Goal: Navigation & Orientation: Find specific page/section

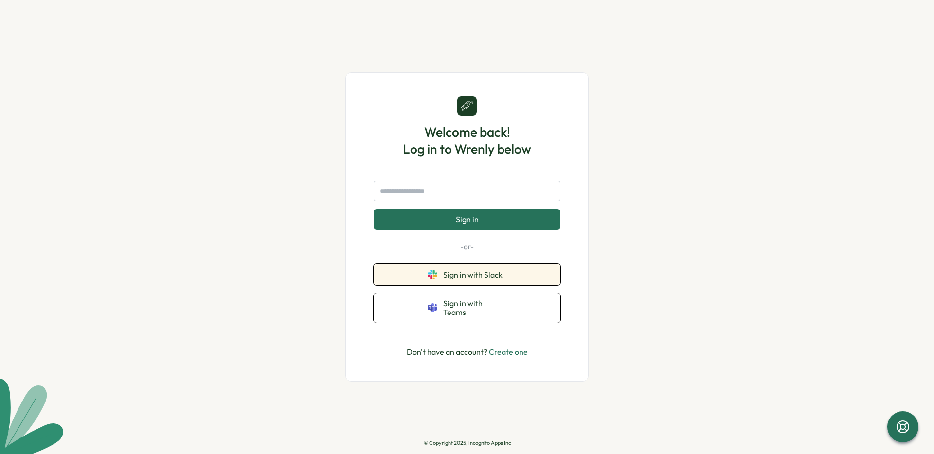
click at [396, 286] on button "Sign in with Slack" at bounding box center [467, 274] width 187 height 21
click at [471, 279] on span "Sign in with Slack" at bounding box center [474, 274] width 63 height 9
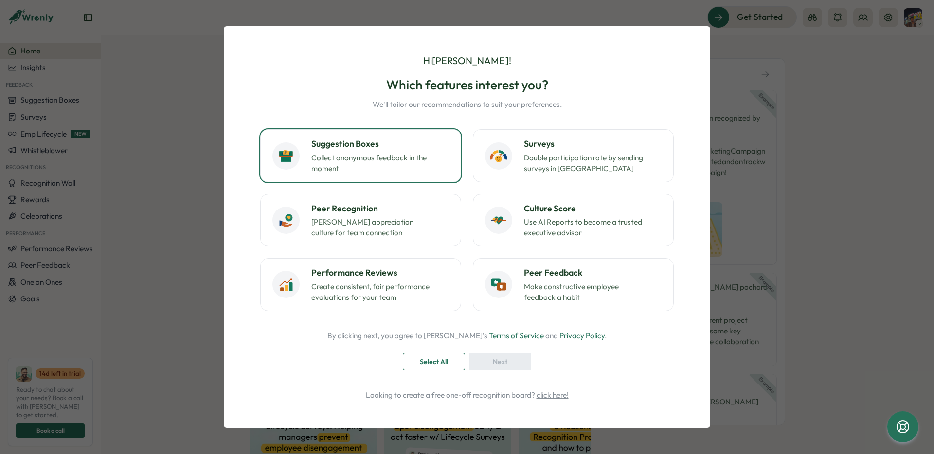
click at [351, 167] on p "Collect anonymous feedback in the moment" at bounding box center [372, 163] width 122 height 21
click at [411, 358] on button "Select All" at bounding box center [434, 362] width 62 height 18
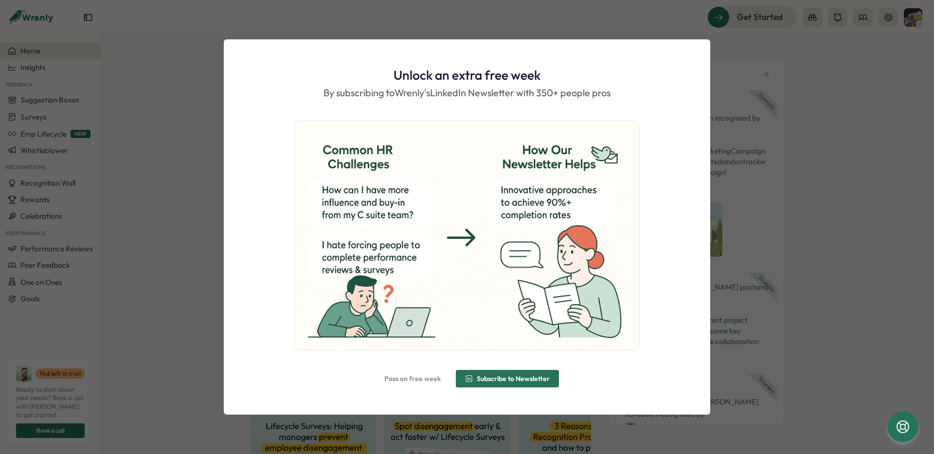
click at [411, 376] on span "Pass on free week" at bounding box center [412, 379] width 56 height 7
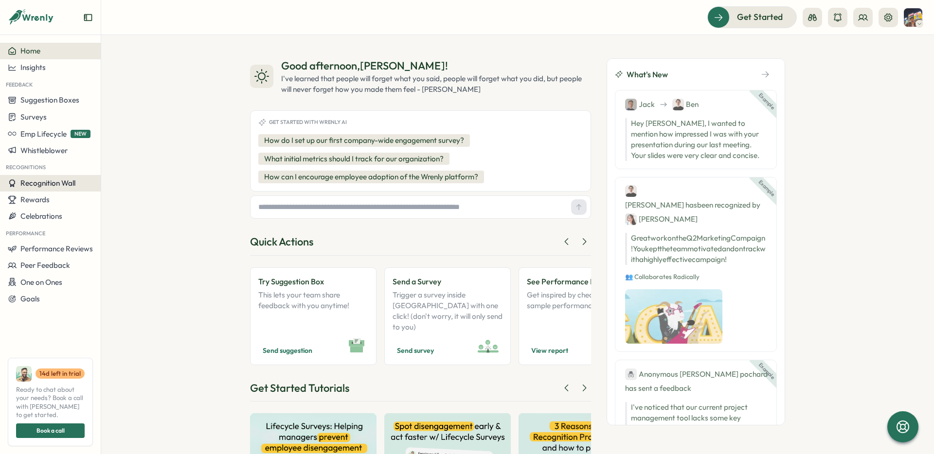
click at [49, 181] on span "Recognition Wall" at bounding box center [47, 183] width 55 height 9
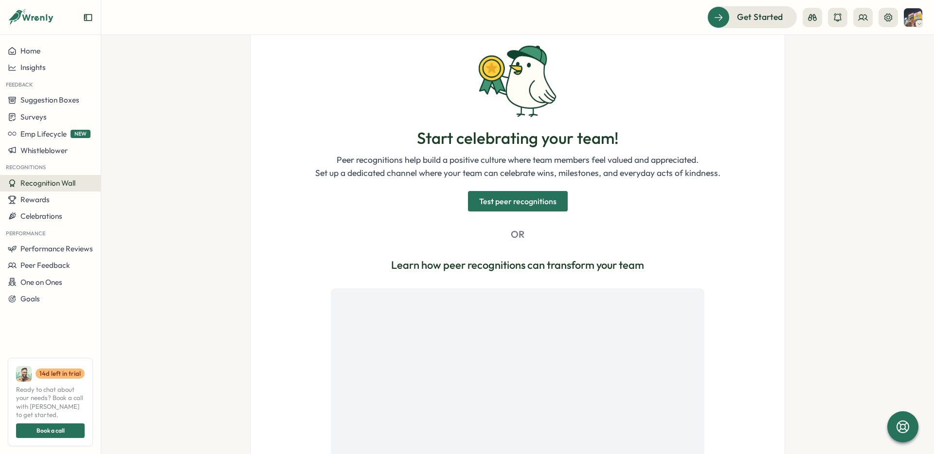
scroll to position [188, 0]
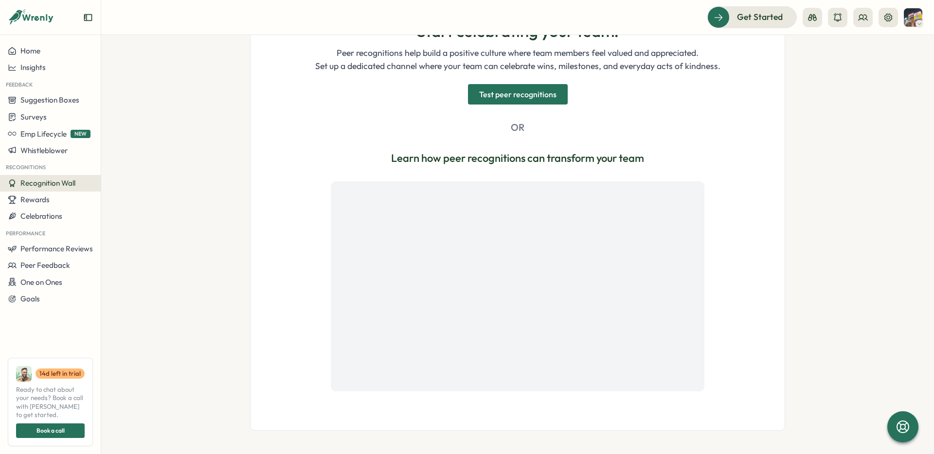
click at [530, 101] on span "Test peer recognitions" at bounding box center [517, 94] width 77 height 19
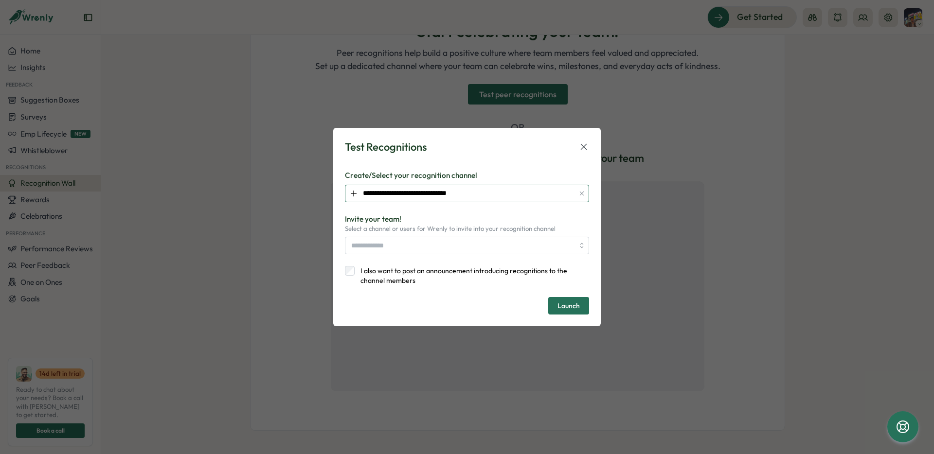
click at [472, 194] on input "**********" at bounding box center [467, 194] width 244 height 18
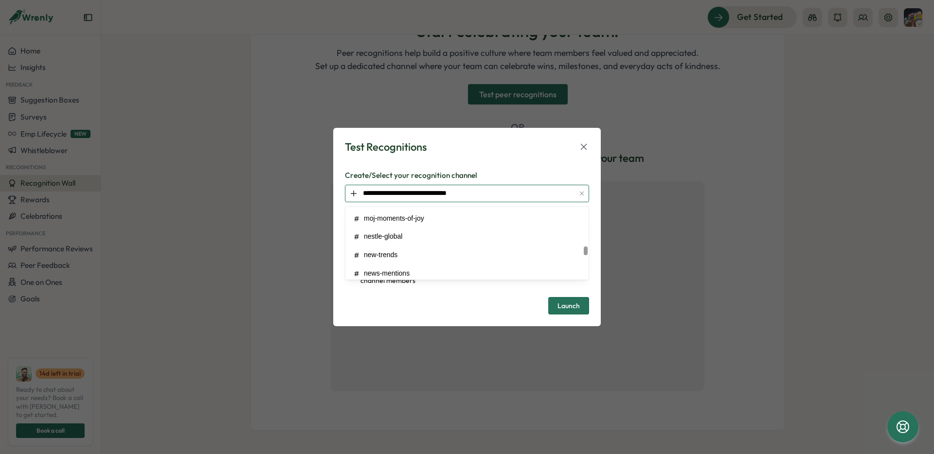
scroll to position [474, 0]
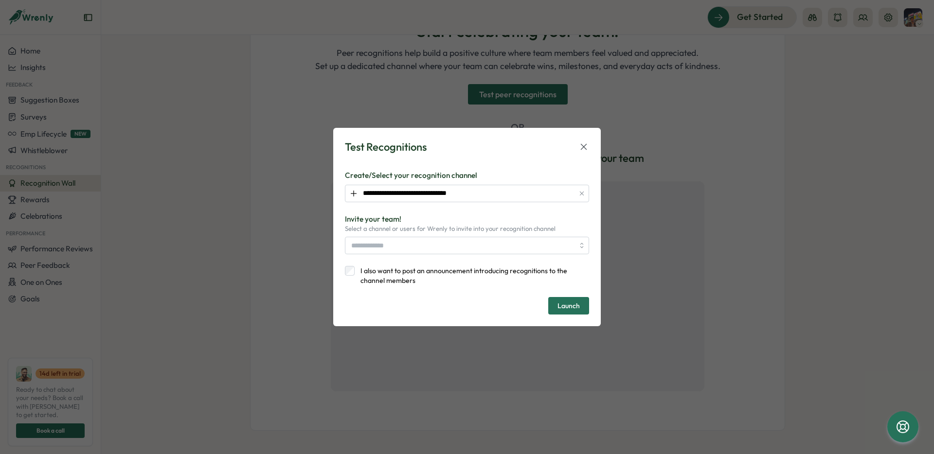
click at [583, 144] on icon at bounding box center [583, 147] width 11 height 11
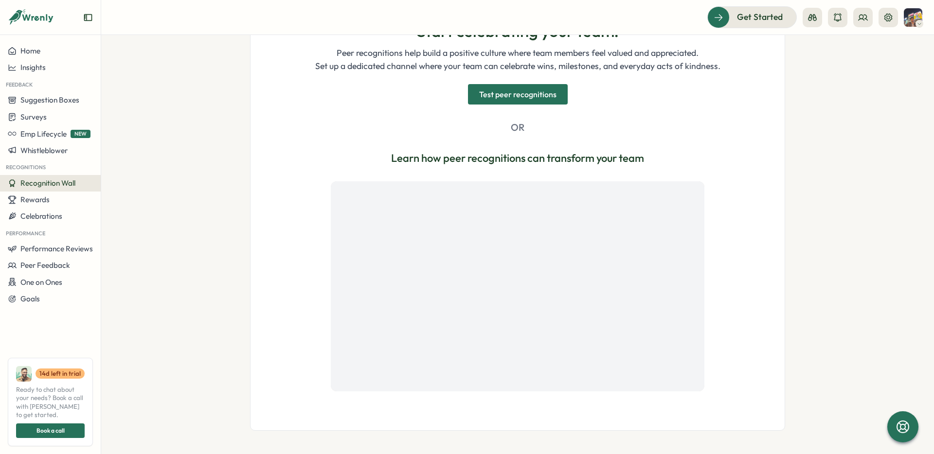
click at [543, 98] on span "Test peer recognitions" at bounding box center [517, 94] width 77 height 19
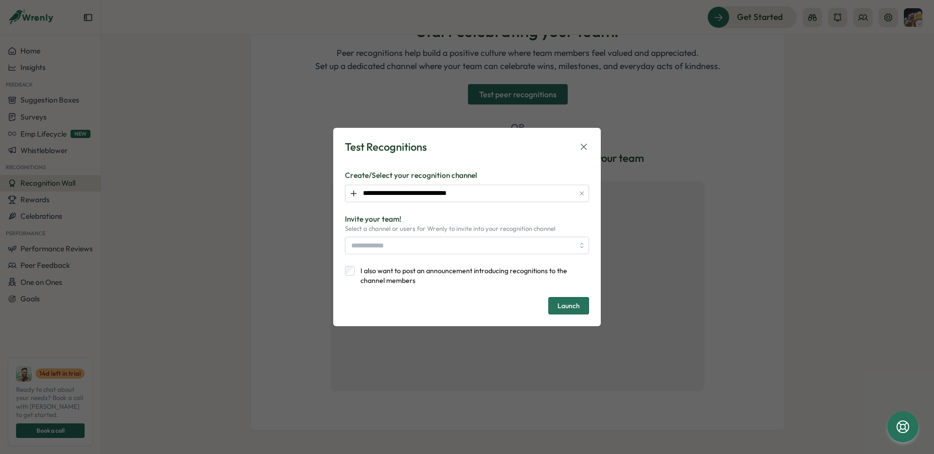
click at [585, 147] on icon at bounding box center [583, 147] width 11 height 11
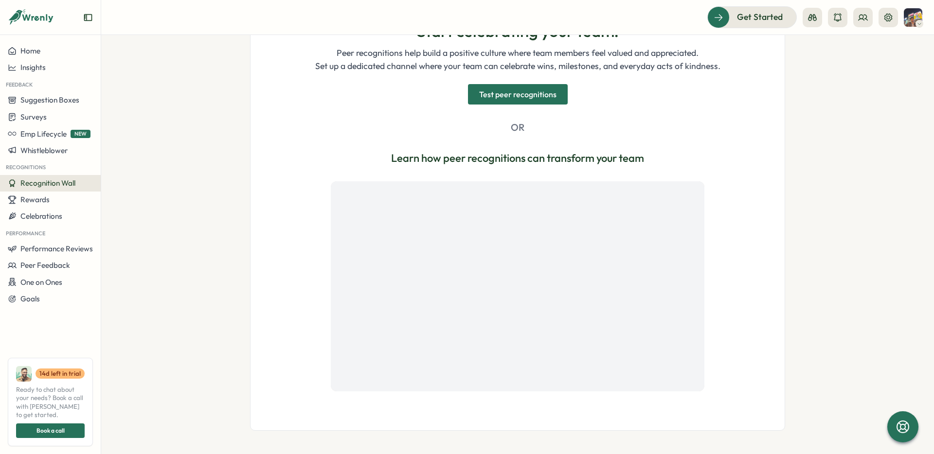
scroll to position [0, 0]
